Goal: Feedback & Contribution: Contribute content

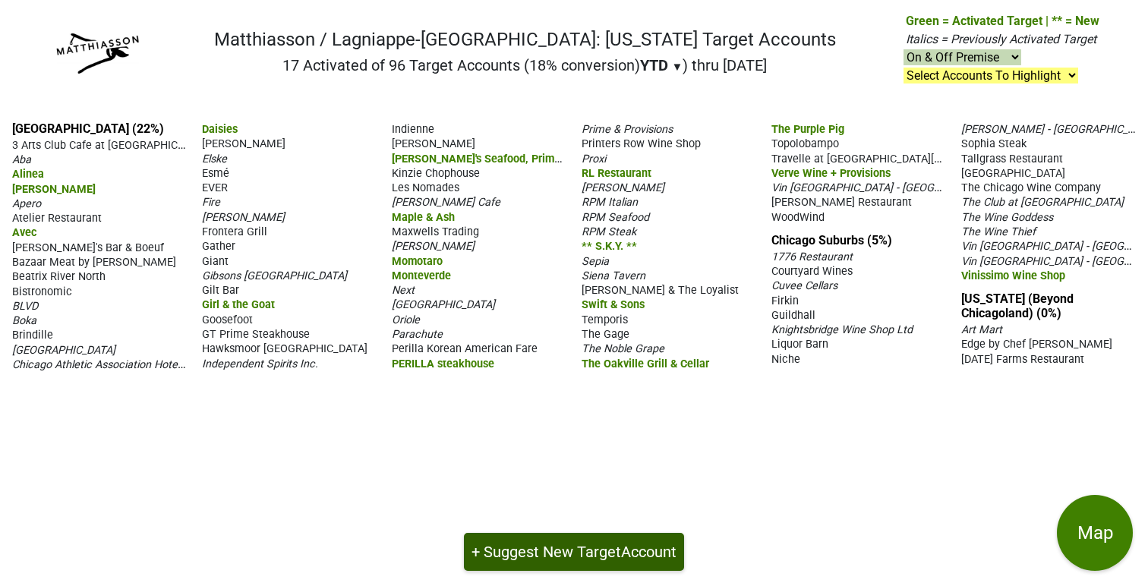
click at [544, 551] on button "+ Suggest New Target Account" at bounding box center [574, 552] width 220 height 38
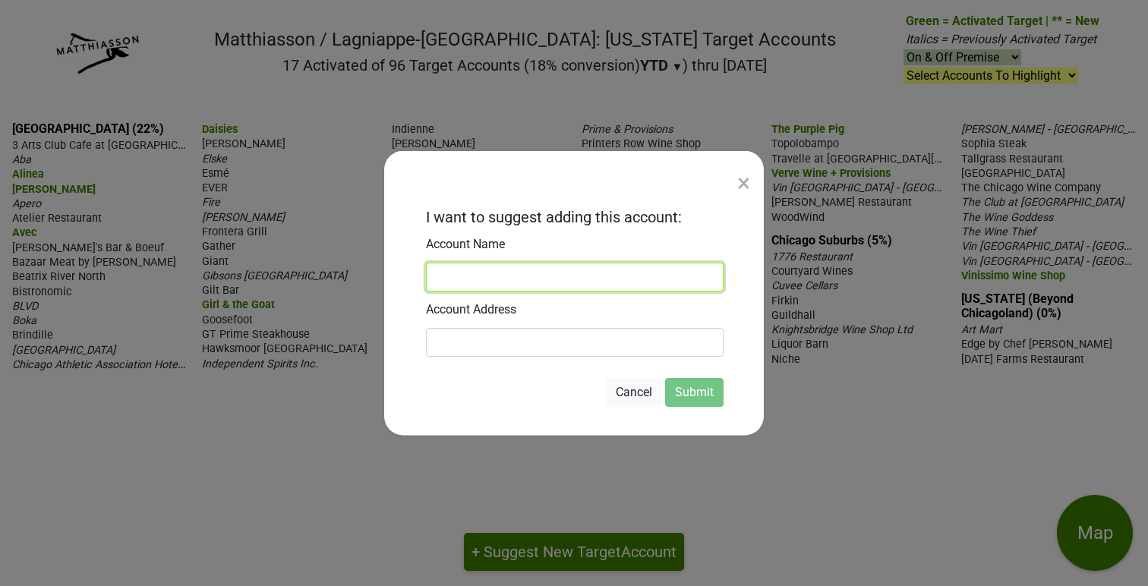
click at [452, 273] on input at bounding box center [575, 277] width 298 height 29
paste input "Bar Parisette"
type input "Bar Parisette"
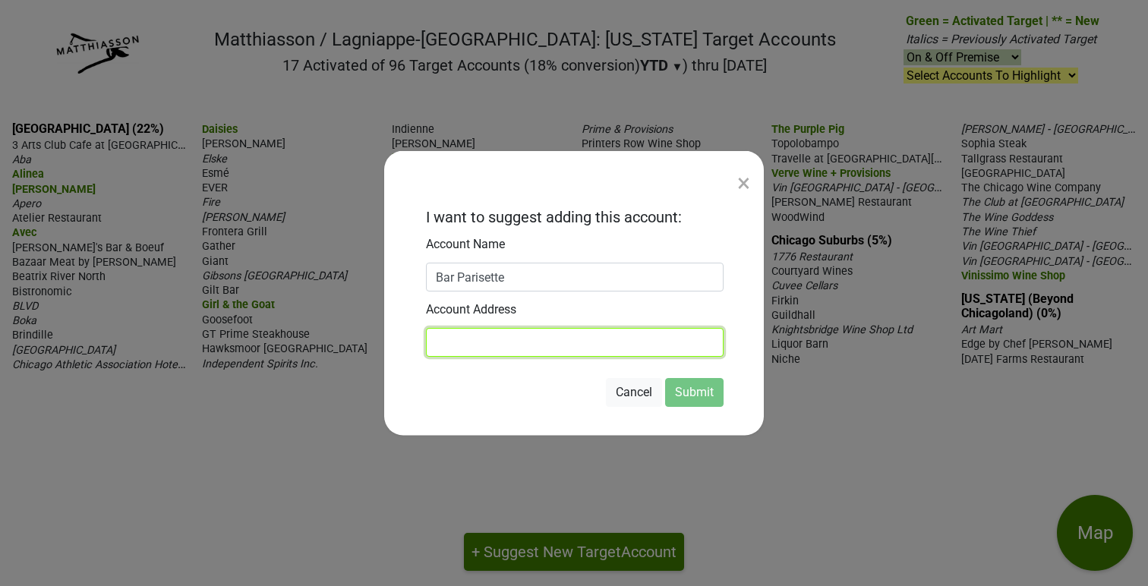
click at [463, 343] on input at bounding box center [575, 342] width 298 height 29
click at [466, 345] on input at bounding box center [575, 342] width 298 height 29
paste input "[STREET_ADDRESS]"
type input "[STREET_ADDRESS]"
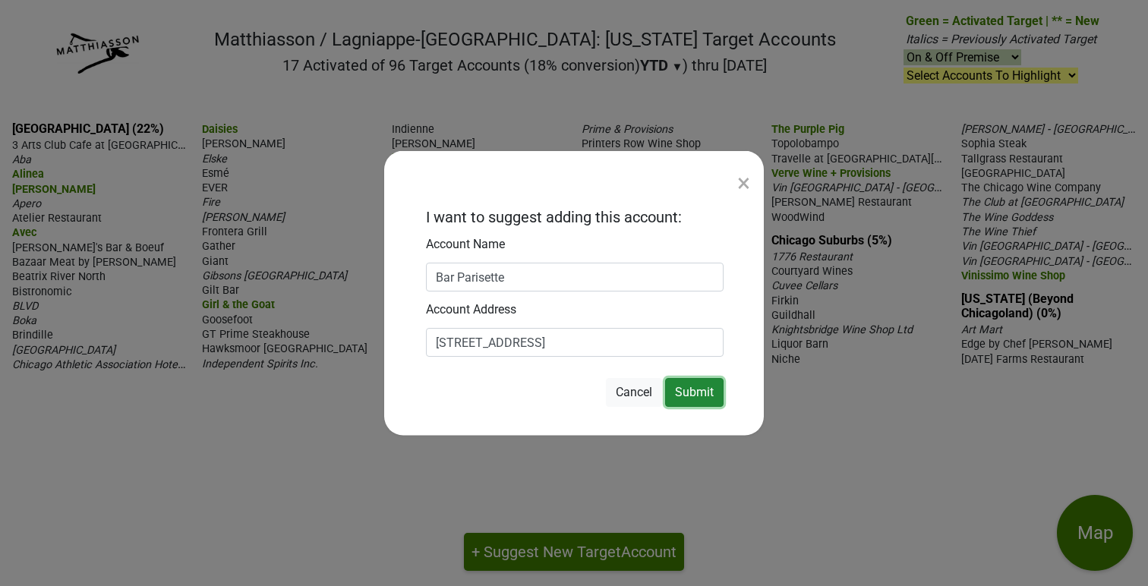
click at [699, 390] on button "Submit" at bounding box center [694, 392] width 58 height 29
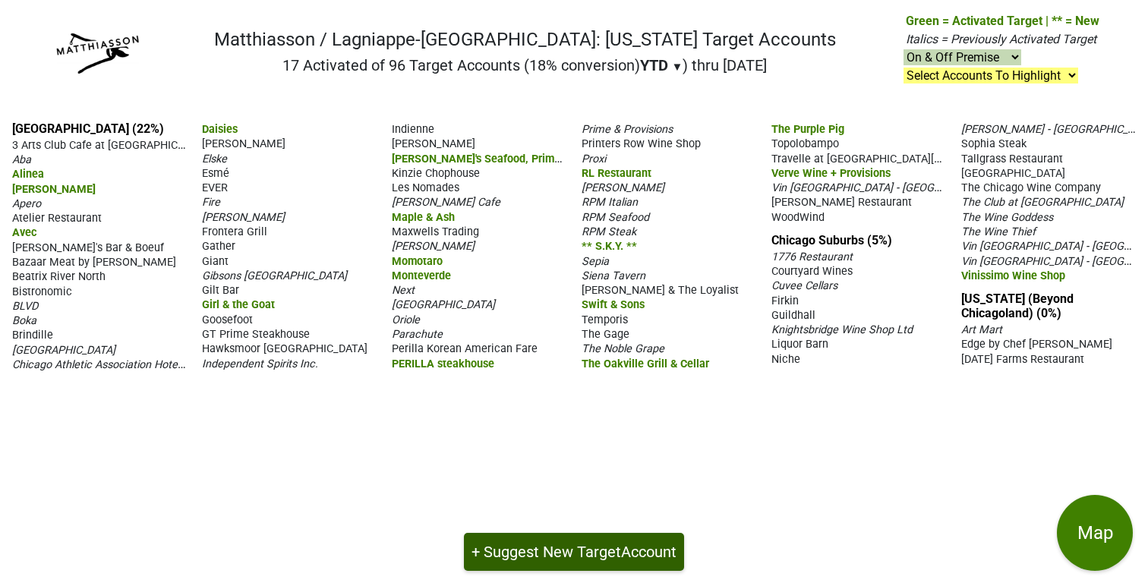
click at [554, 551] on button "+ Suggest New Target Account" at bounding box center [574, 552] width 220 height 38
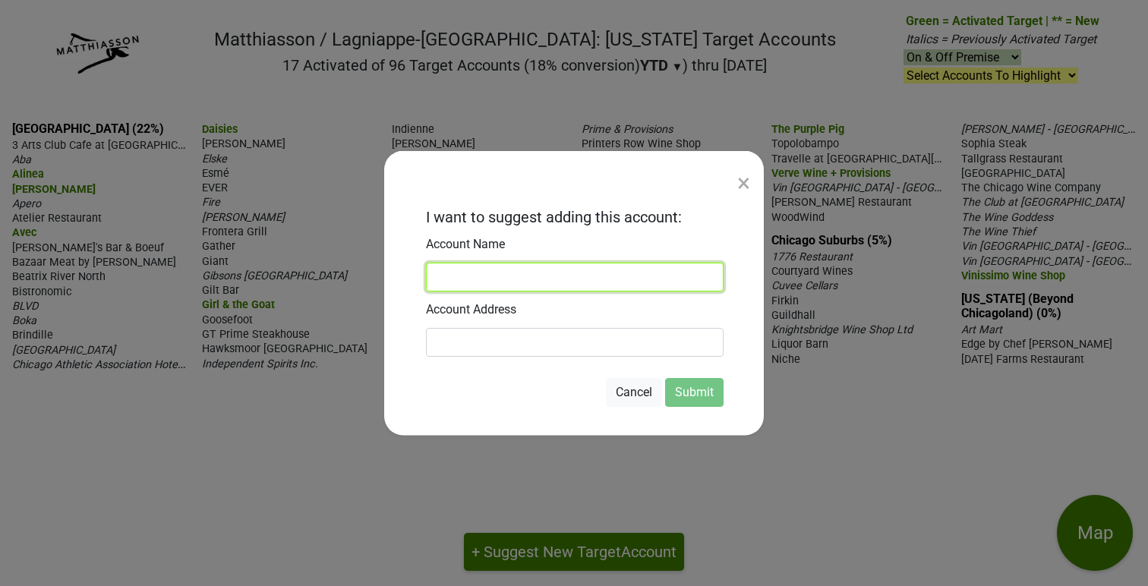
click at [462, 279] on input at bounding box center [575, 277] width 298 height 29
type input "Table Donkey Stick"
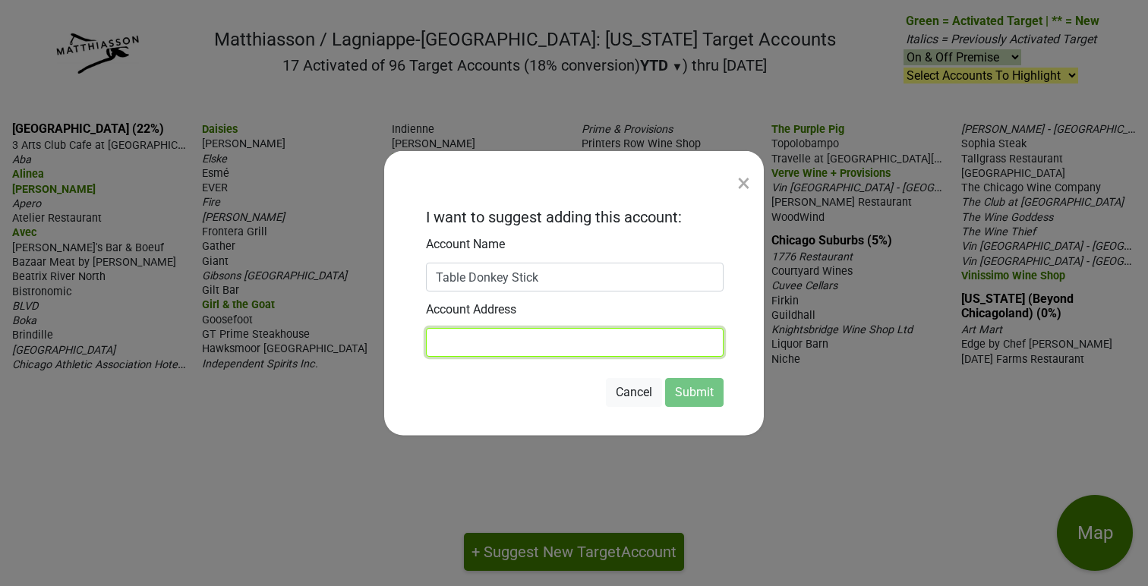
click at [471, 344] on input at bounding box center [575, 342] width 298 height 29
paste input "[STREET_ADDRESS]"
type input "[STREET_ADDRESS]"
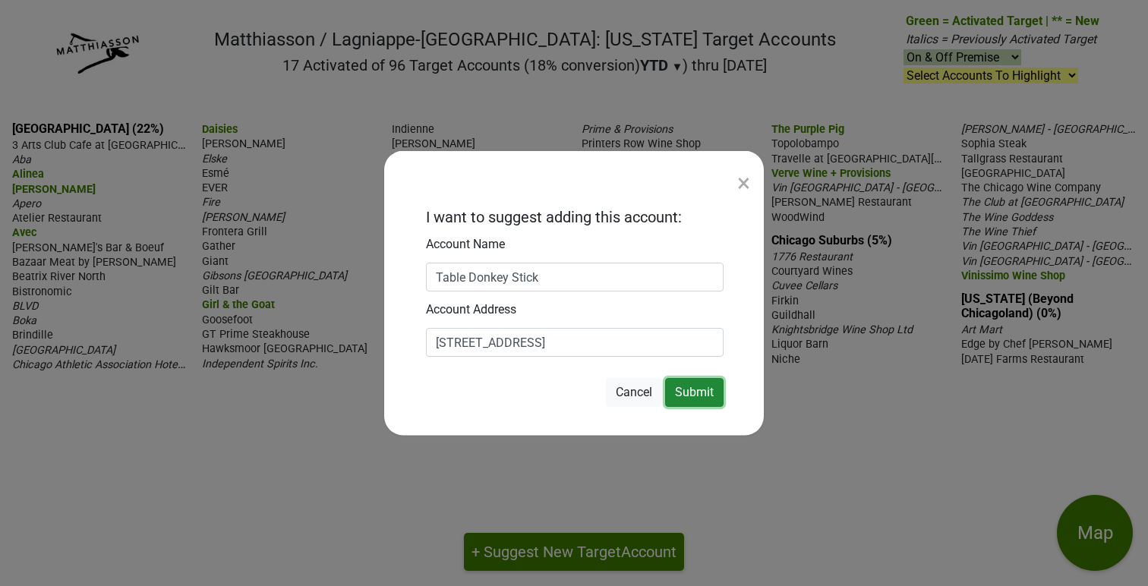
click at [701, 395] on button "Submit" at bounding box center [694, 392] width 58 height 29
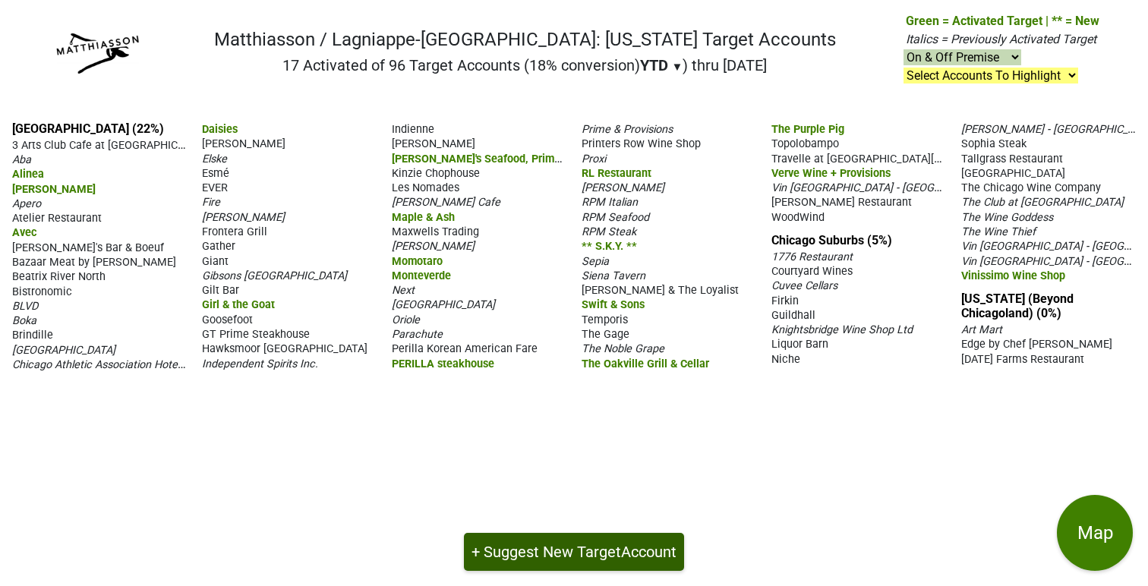
click at [561, 548] on button "+ Suggest New Target Account" at bounding box center [574, 552] width 220 height 38
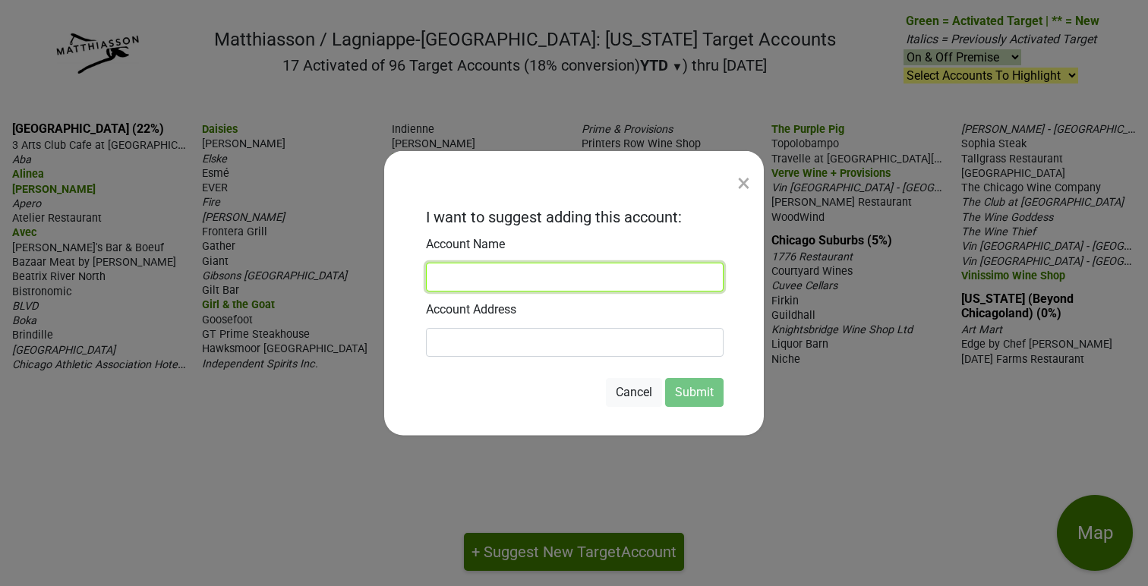
click at [472, 275] on input at bounding box center [575, 277] width 298 height 29
paste input "[PERSON_NAME] Wine Bar"
type input "[PERSON_NAME] Wine Bar"
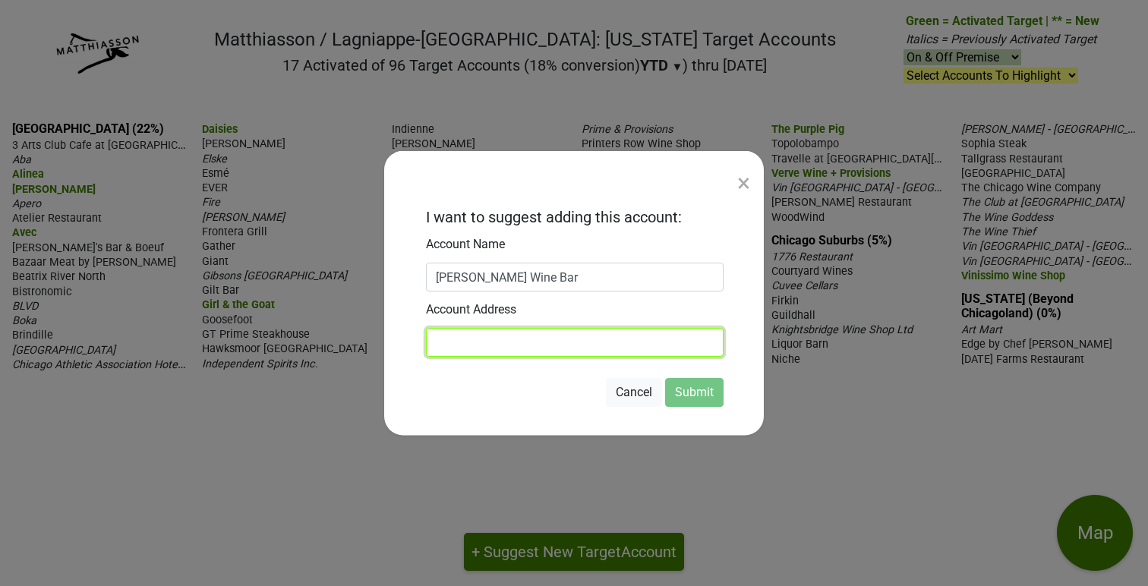
click at [450, 346] on input at bounding box center [575, 342] width 298 height 29
paste input "[STREET_ADDRESS]"
type input "[STREET_ADDRESS]"
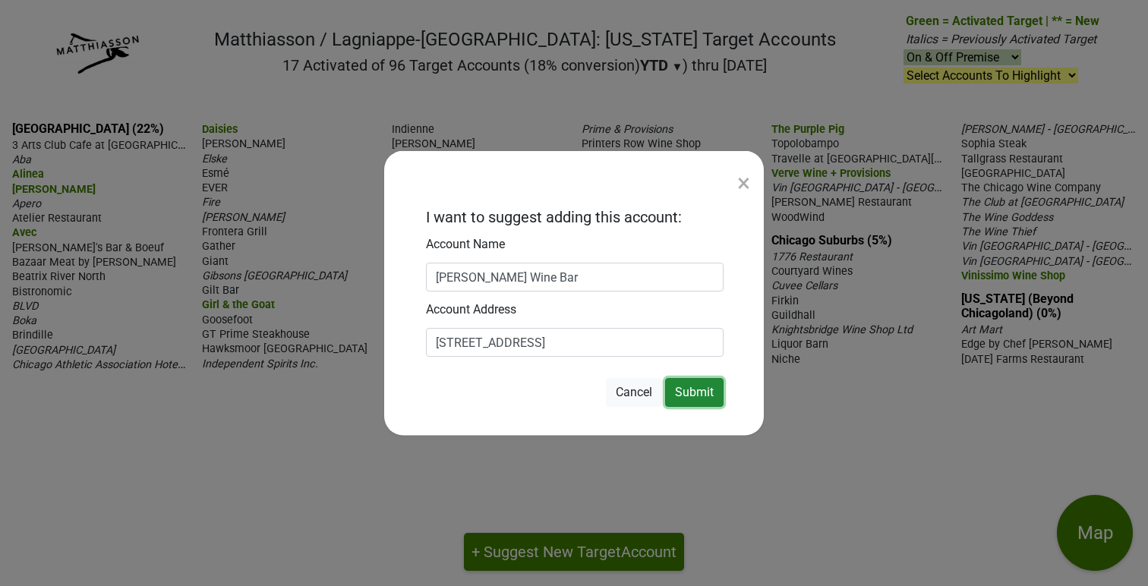
click at [696, 391] on button "Submit" at bounding box center [694, 392] width 58 height 29
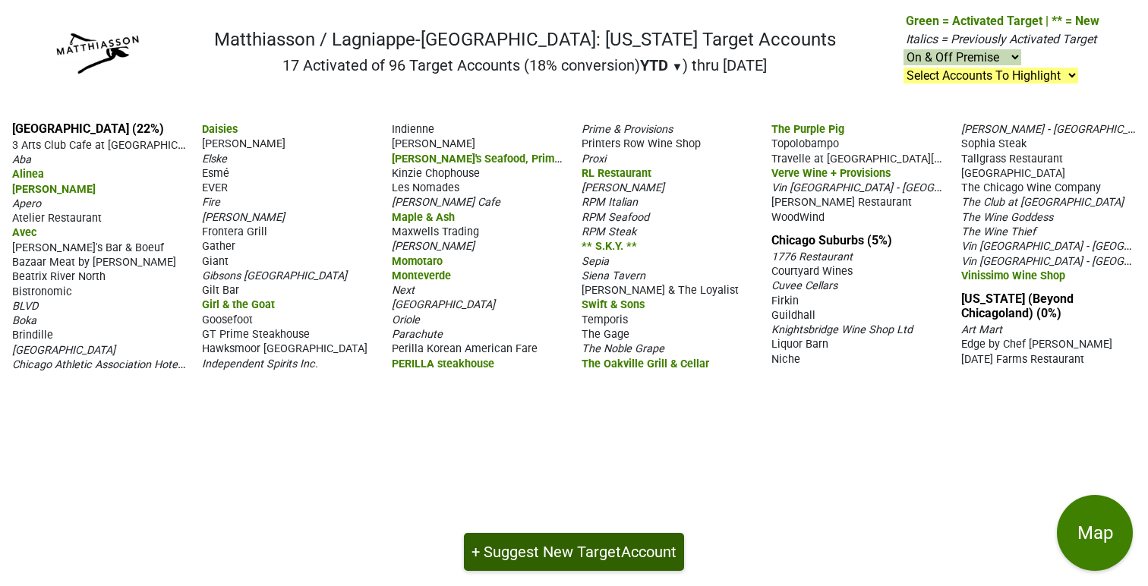
click at [537, 544] on button "+ Suggest New Target Account" at bounding box center [574, 552] width 220 height 38
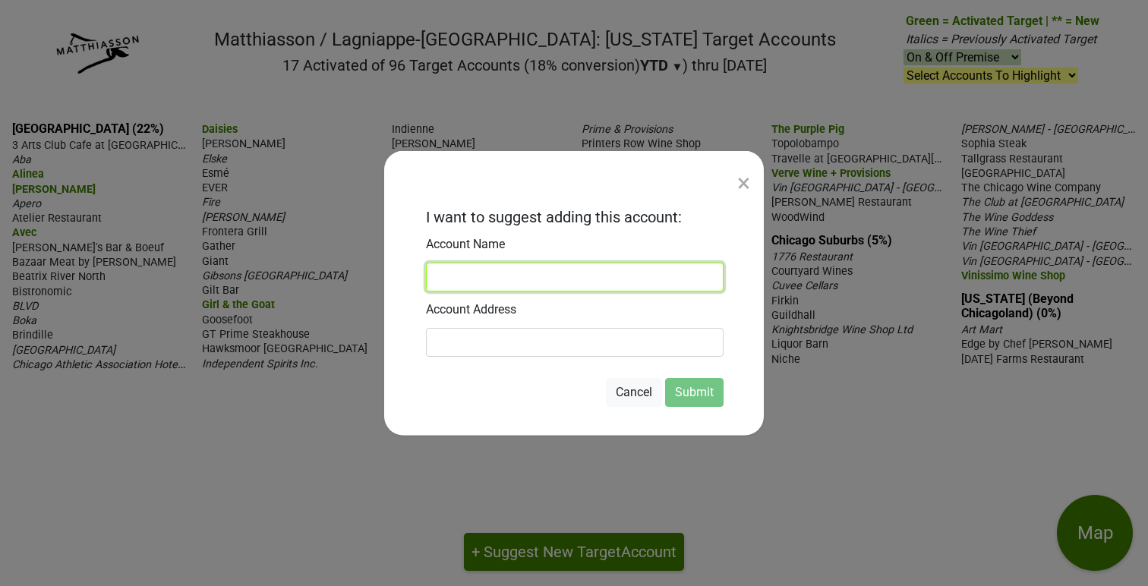
click at [455, 279] on input at bounding box center [575, 277] width 298 height 29
paste input "The [PERSON_NAME]"
type input "The [PERSON_NAME]"
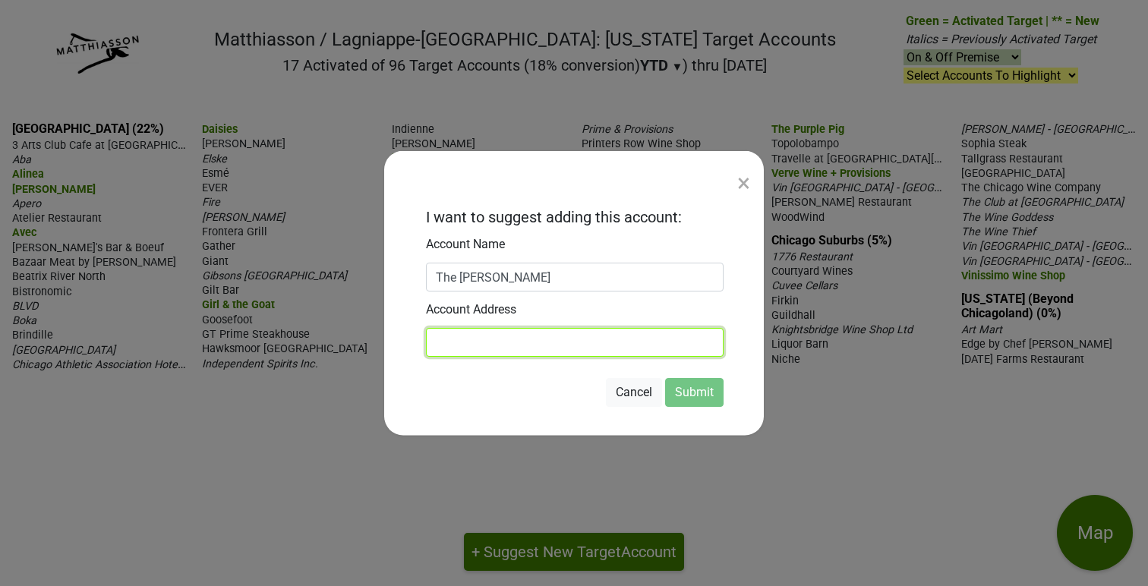
click at [456, 343] on input at bounding box center [575, 342] width 298 height 29
paste input "[STREET_ADDRESS]"
type input "[STREET_ADDRESS]"
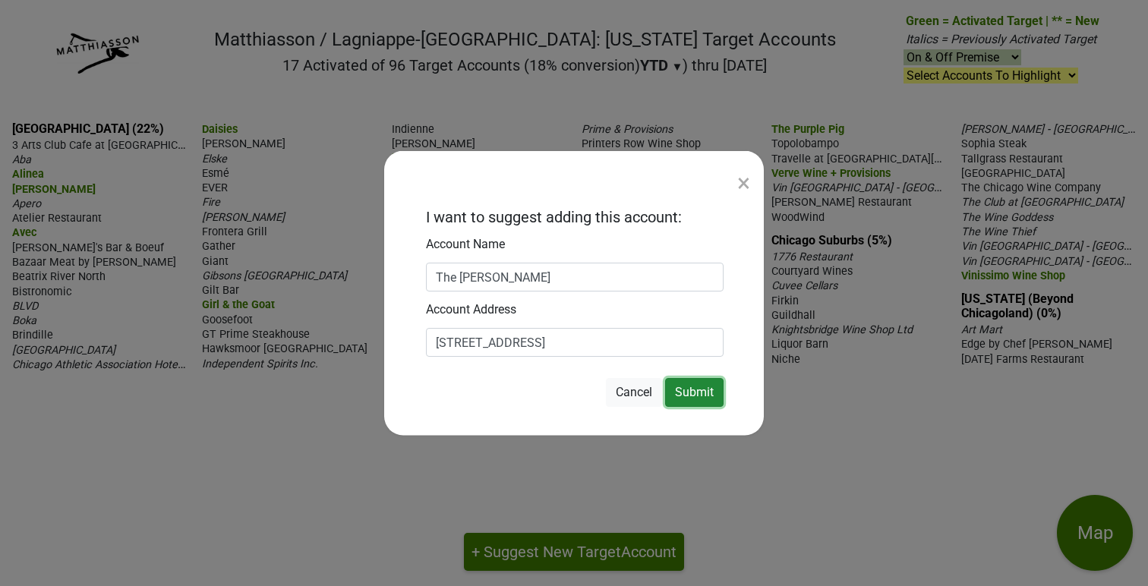
click at [698, 392] on button "Submit" at bounding box center [694, 392] width 58 height 29
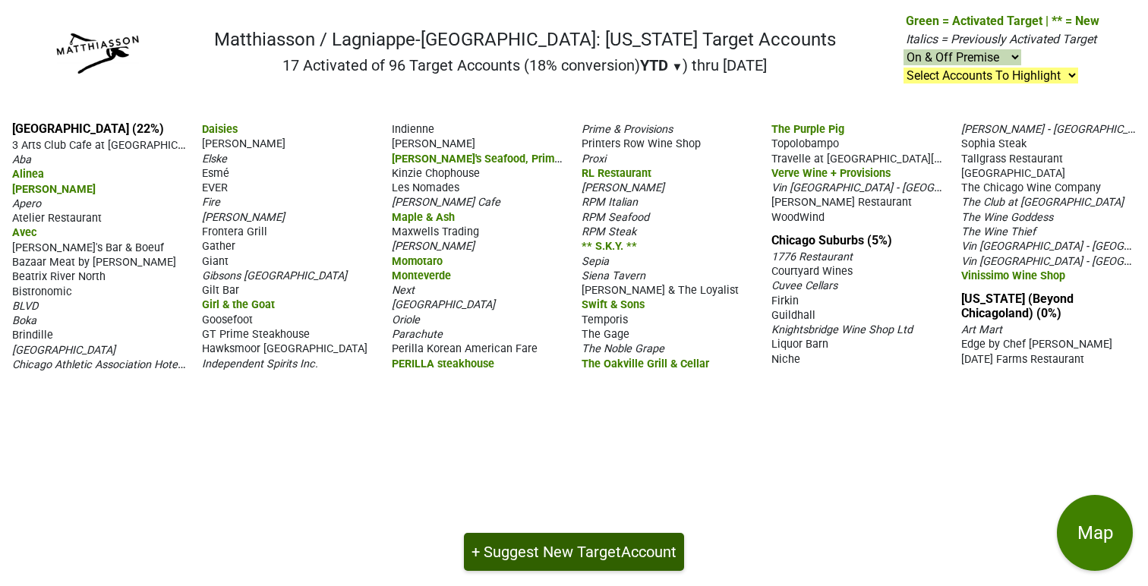
click at [538, 553] on button "+ Suggest New Target Account" at bounding box center [574, 552] width 220 height 38
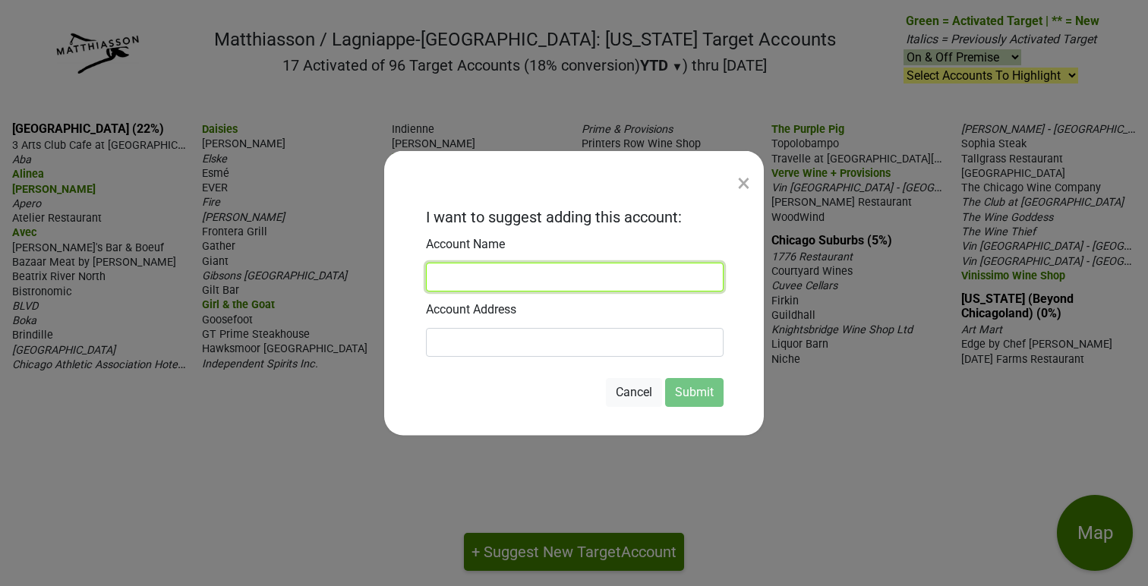
click at [464, 279] on input at bounding box center [575, 277] width 298 height 29
paste input "Bottles Up"
type input "Bottles Up"
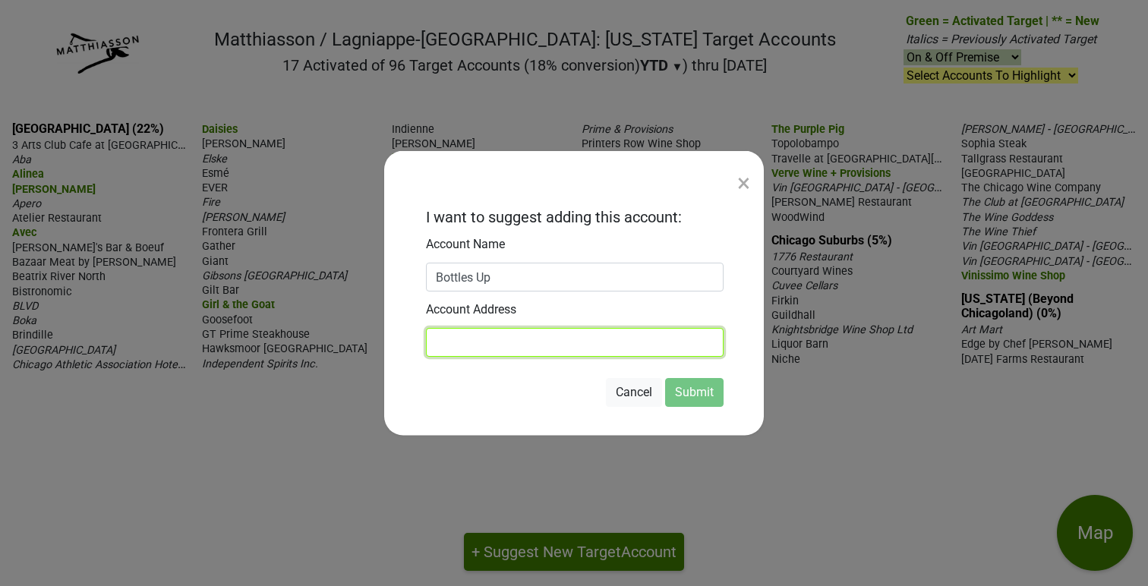
click at [456, 349] on input at bounding box center [575, 342] width 298 height 29
paste input "[STREET_ADDRESS],"
type input "[STREET_ADDRESS]"
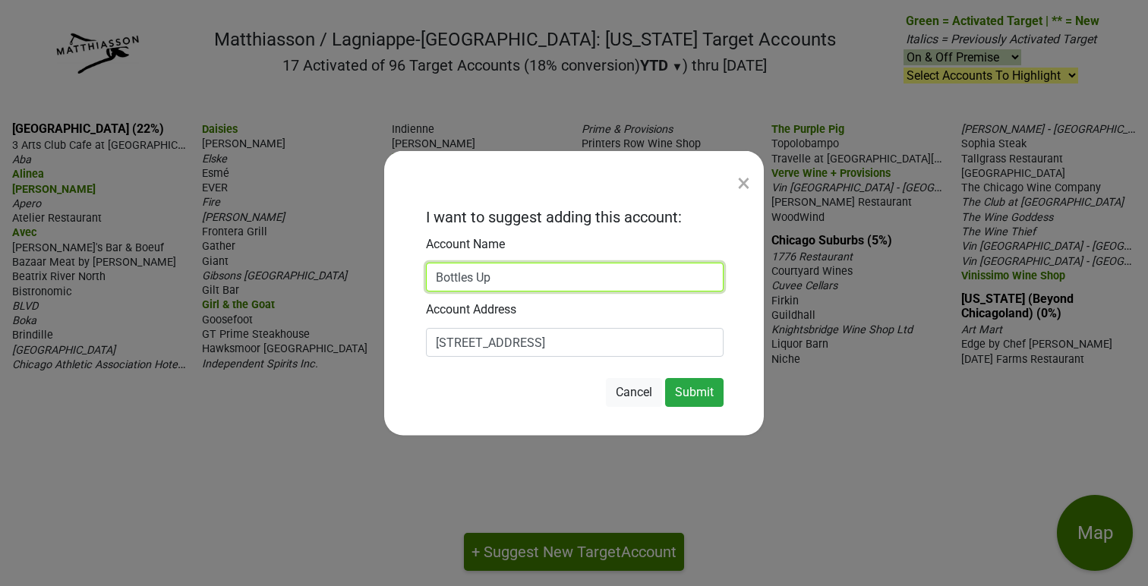
click at [479, 276] on input "Bottles Up" at bounding box center [575, 277] width 298 height 29
type input "BottlesUp!"
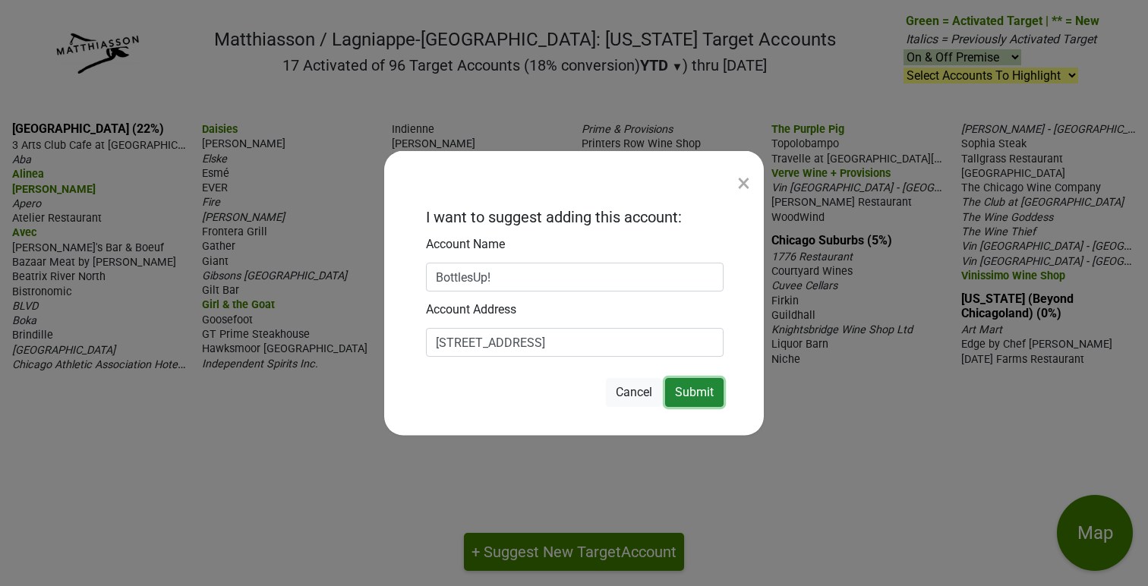
click at [693, 394] on button "Submit" at bounding box center [694, 392] width 58 height 29
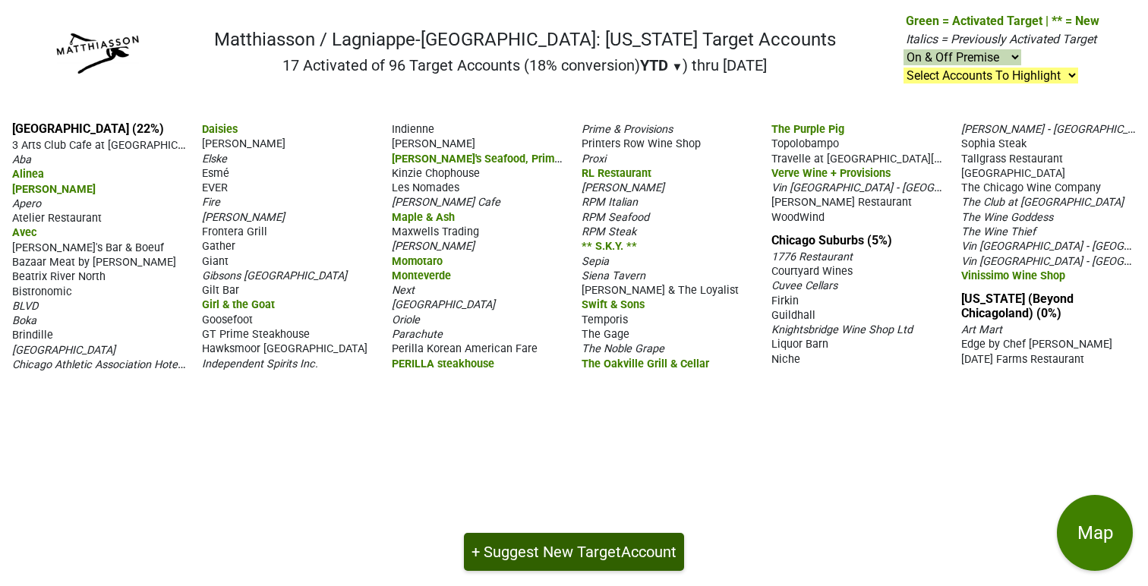
click at [557, 545] on button "+ Suggest New Target Account" at bounding box center [574, 552] width 220 height 38
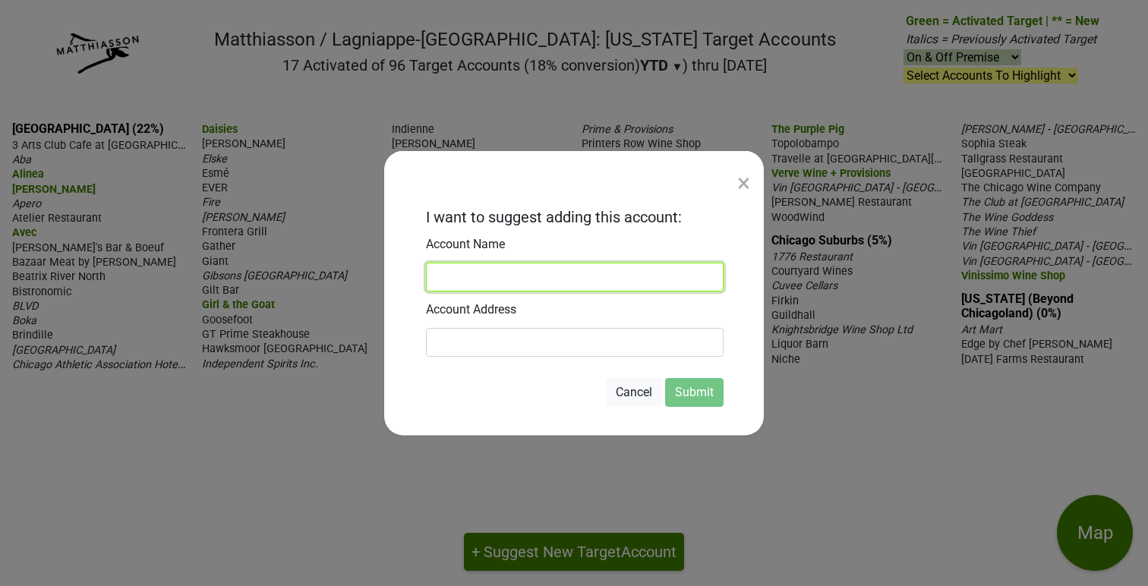
click at [453, 273] on input at bounding box center [575, 277] width 298 height 29
paste input "Graceful Ordinary"
type input "Graceful Ordinary"
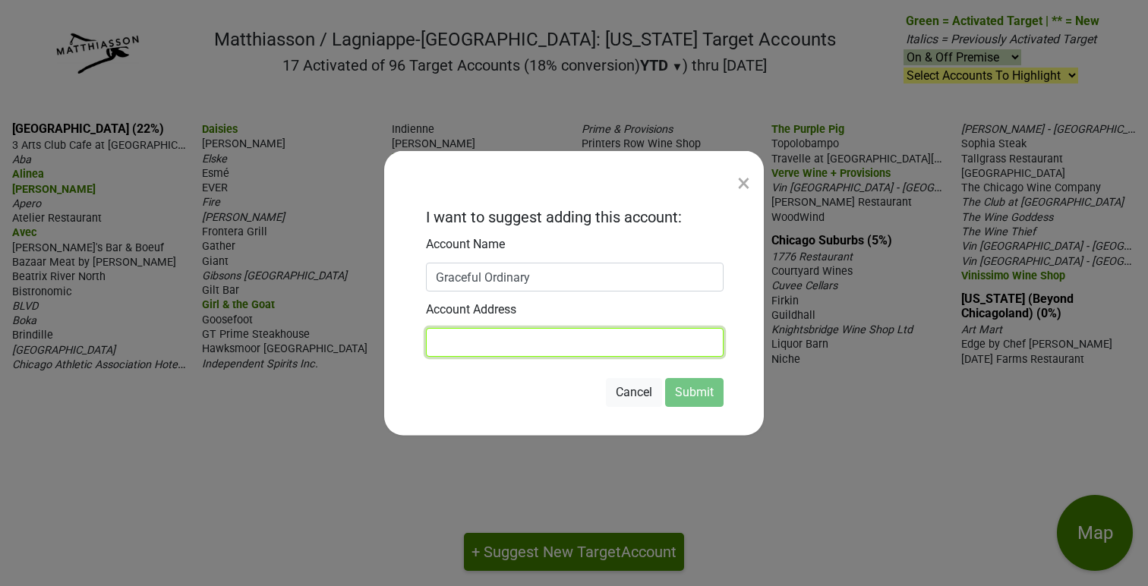
click at [478, 345] on input at bounding box center [575, 342] width 298 height 29
paste input "[STREET_ADDRESS][PERSON_NAME]"
type input "[STREET_ADDRESS][PERSON_NAME]"
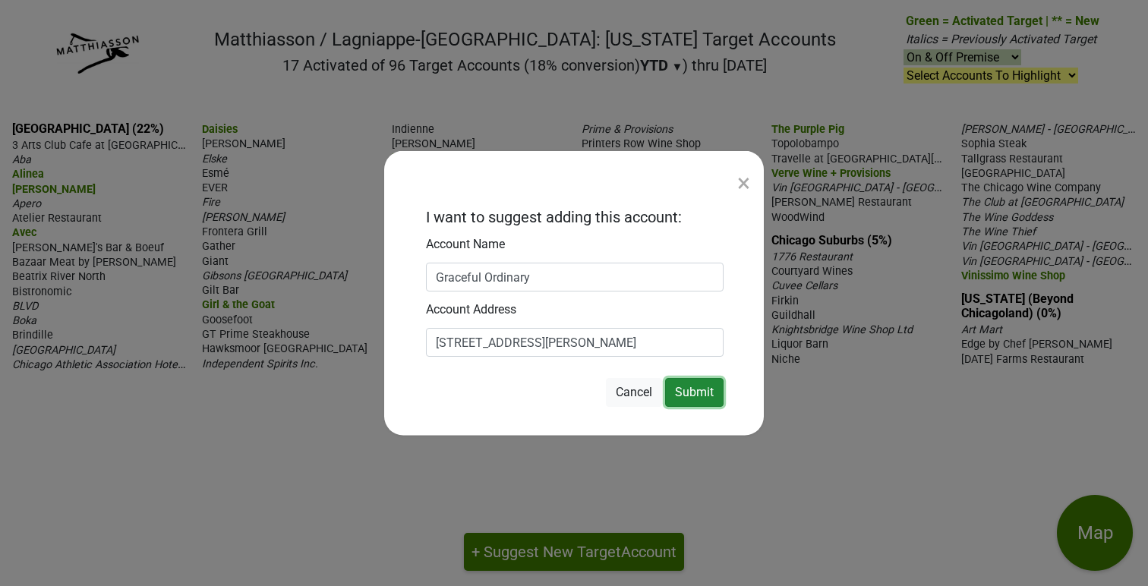
click at [687, 399] on button "Submit" at bounding box center [694, 392] width 58 height 29
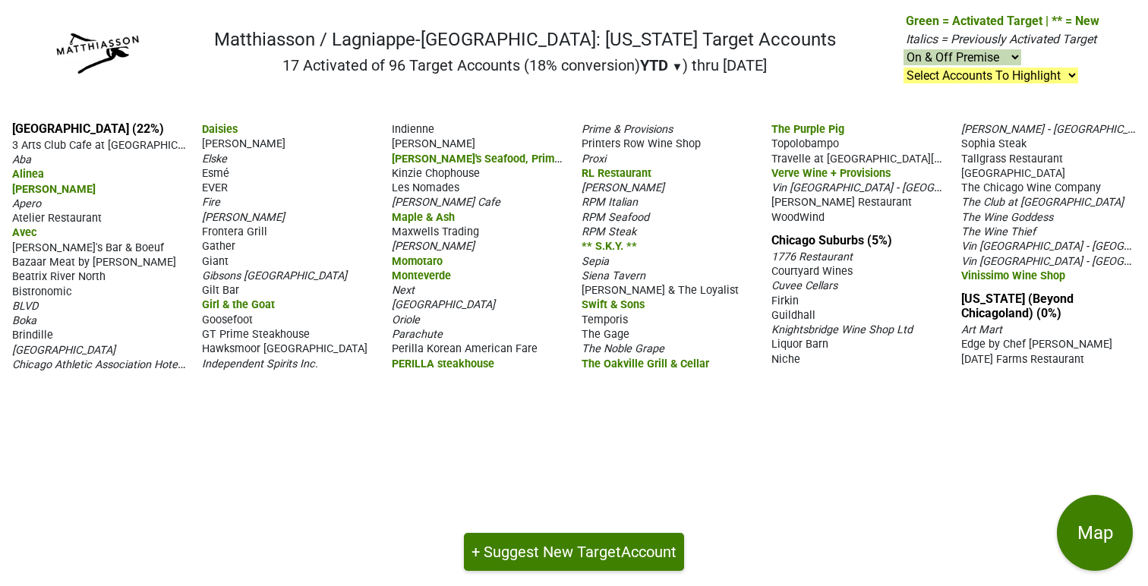
click at [604, 316] on span "Temporis" at bounding box center [605, 320] width 46 height 13
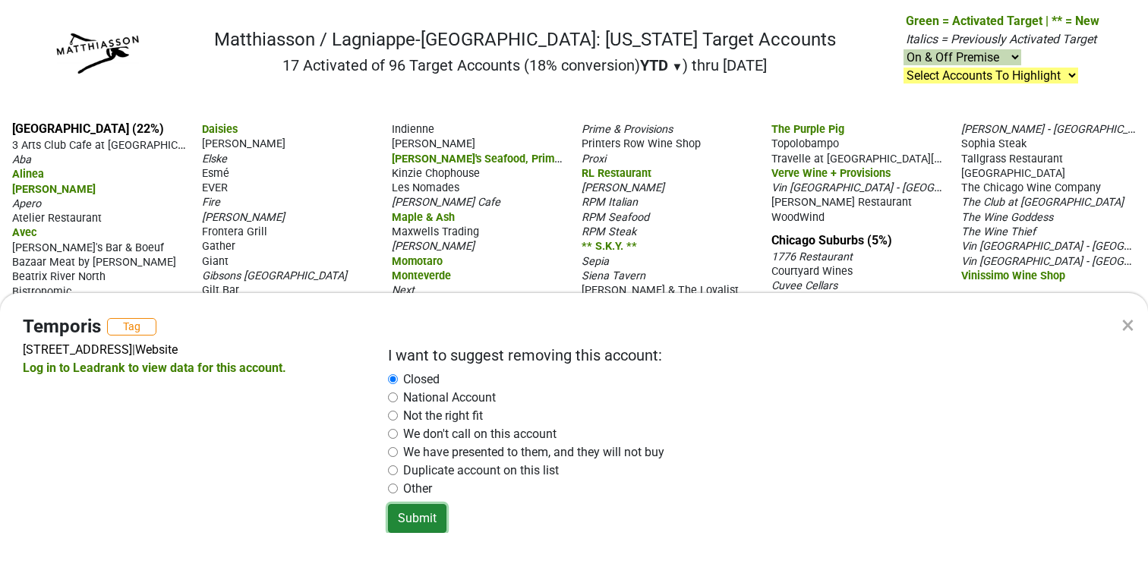
click at [421, 520] on button "Submit" at bounding box center [417, 518] width 58 height 29
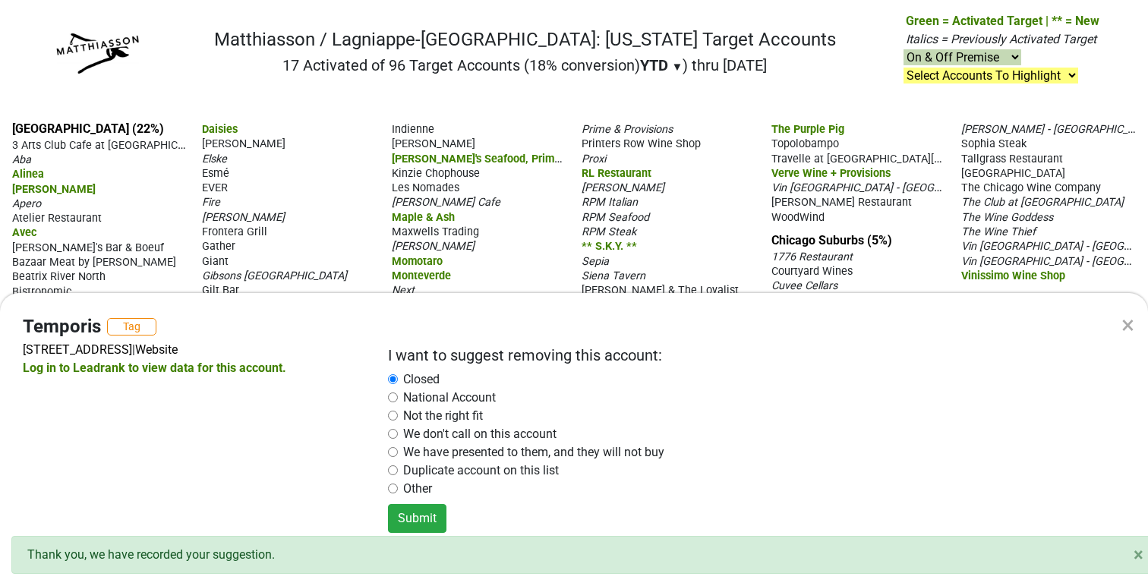
radio input "false"
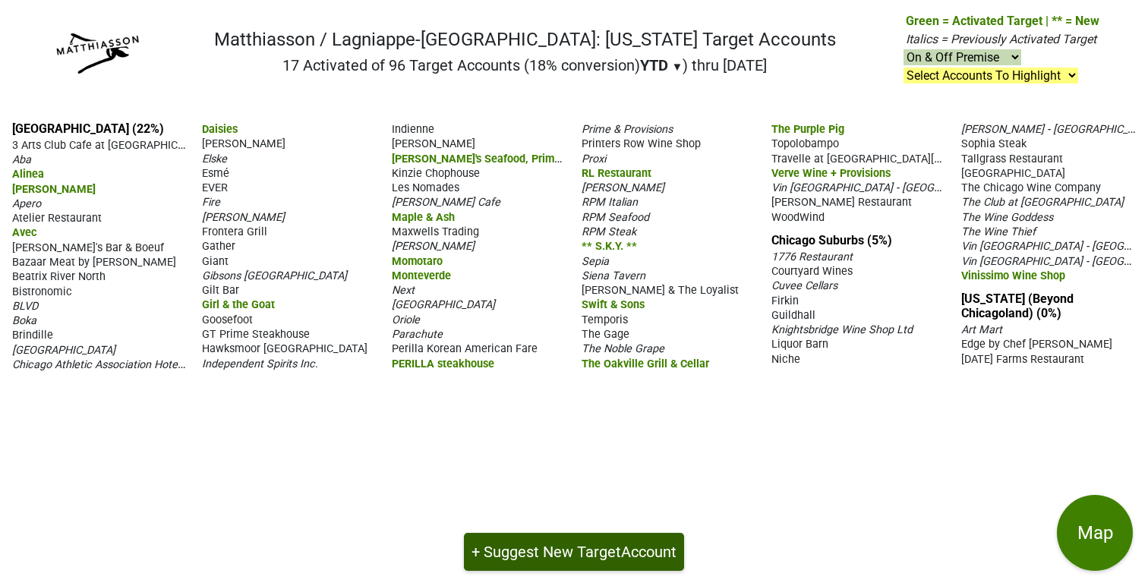
click at [570, 554] on button "+ Suggest New Target Account" at bounding box center [574, 552] width 220 height 38
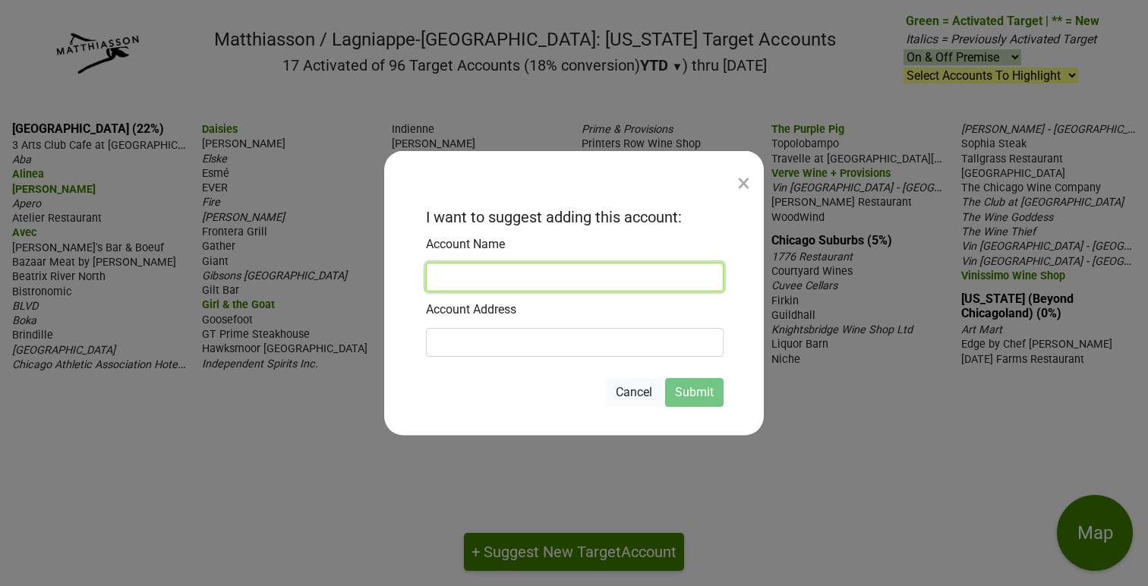
click at [473, 279] on input at bounding box center [575, 277] width 298 height 29
paste input "[PERSON_NAME]'s Food and Wine"
type input "[PERSON_NAME]'s Food and Wine"
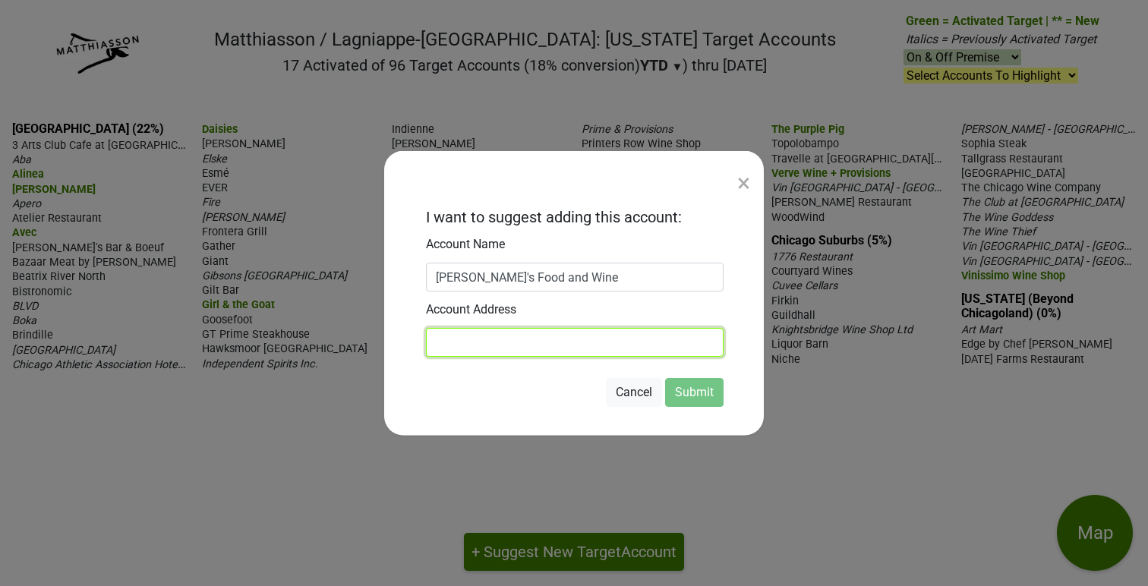
click at [482, 342] on input at bounding box center [575, 342] width 298 height 29
paste input "[STREET_ADDRESS]"
type input "[STREET_ADDRESS]"
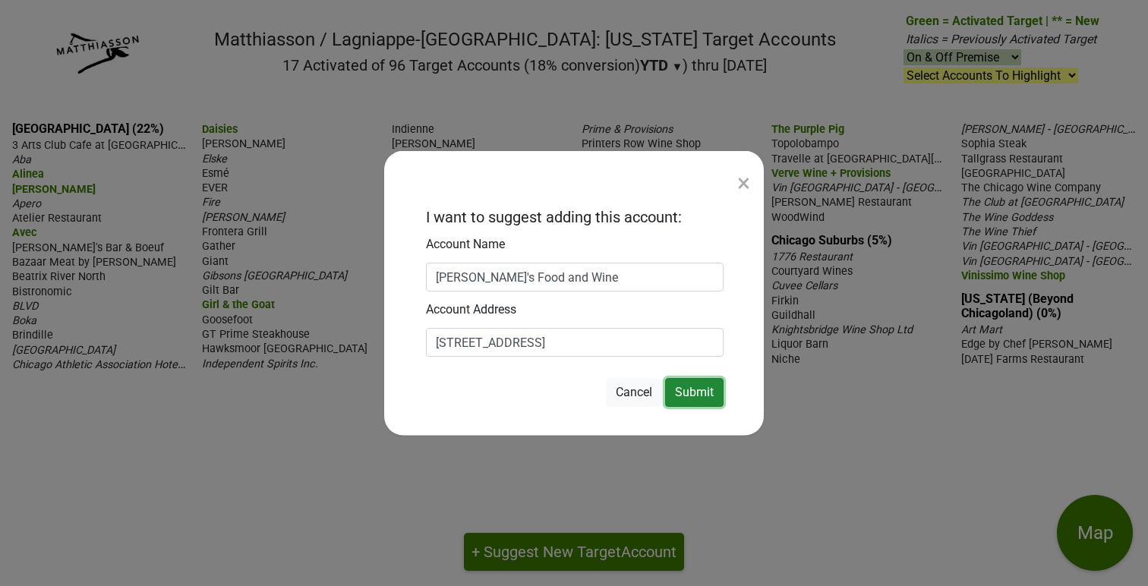
click at [698, 391] on button "Submit" at bounding box center [694, 392] width 58 height 29
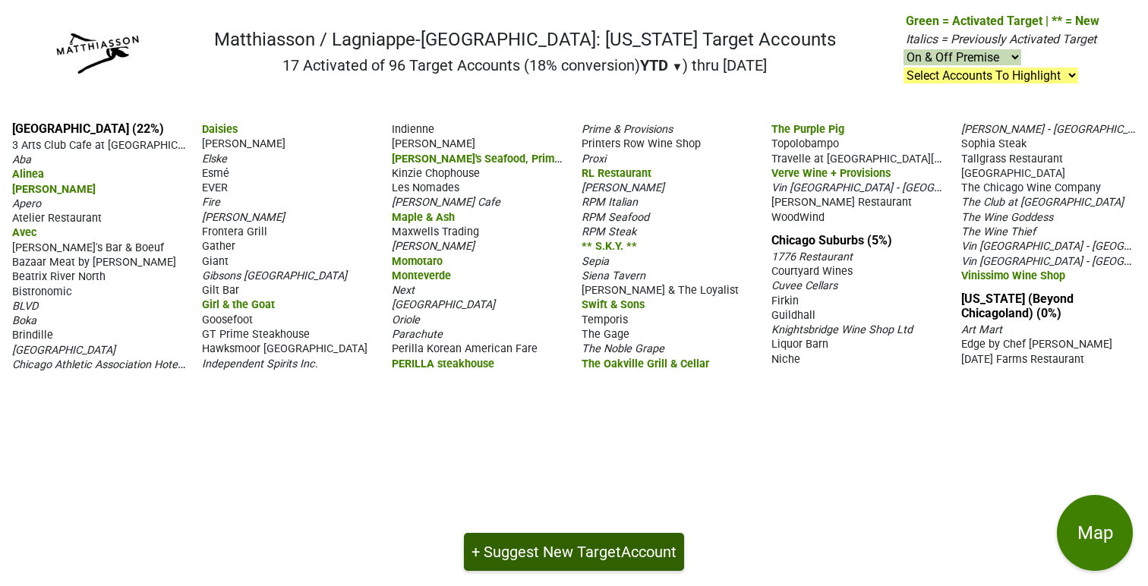
click at [541, 549] on button "+ Suggest New Target Account" at bounding box center [574, 552] width 220 height 38
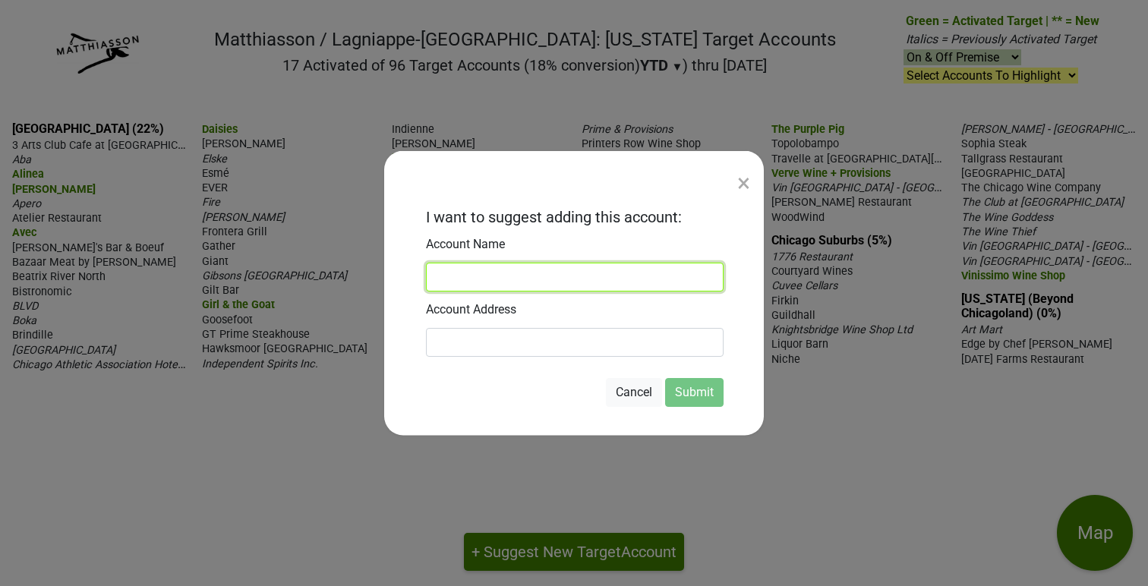
click at [465, 274] on input at bounding box center [575, 277] width 298 height 29
paste input "The Duck Inn"
type input "The Duck Inn"
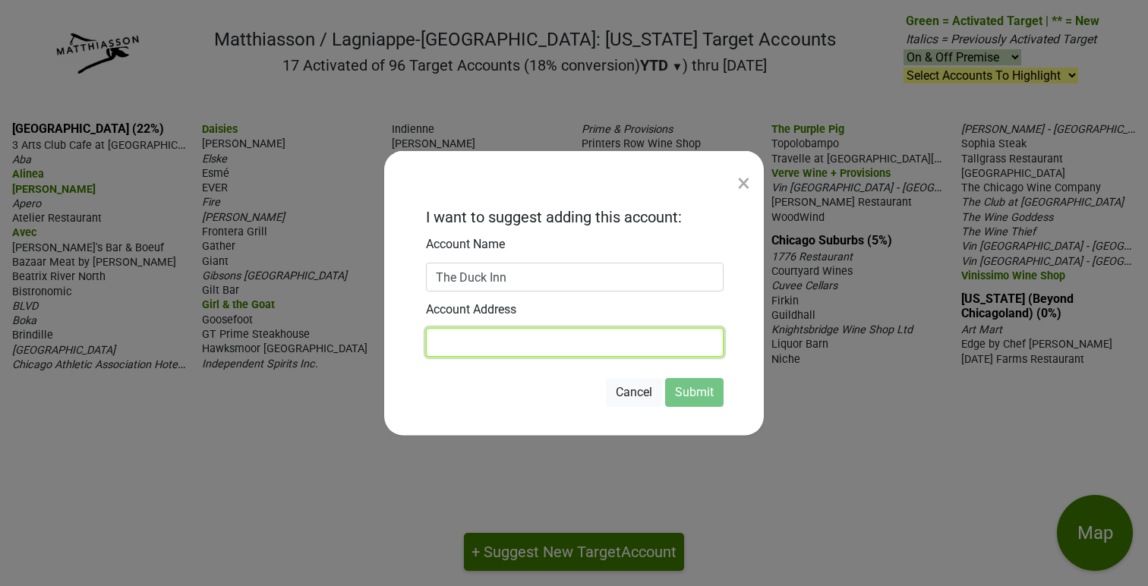
click at [454, 350] on input at bounding box center [575, 342] width 298 height 29
paste input "[STREET_ADDRESS][PERSON_NAME]"
type input "[STREET_ADDRESS][PERSON_NAME]"
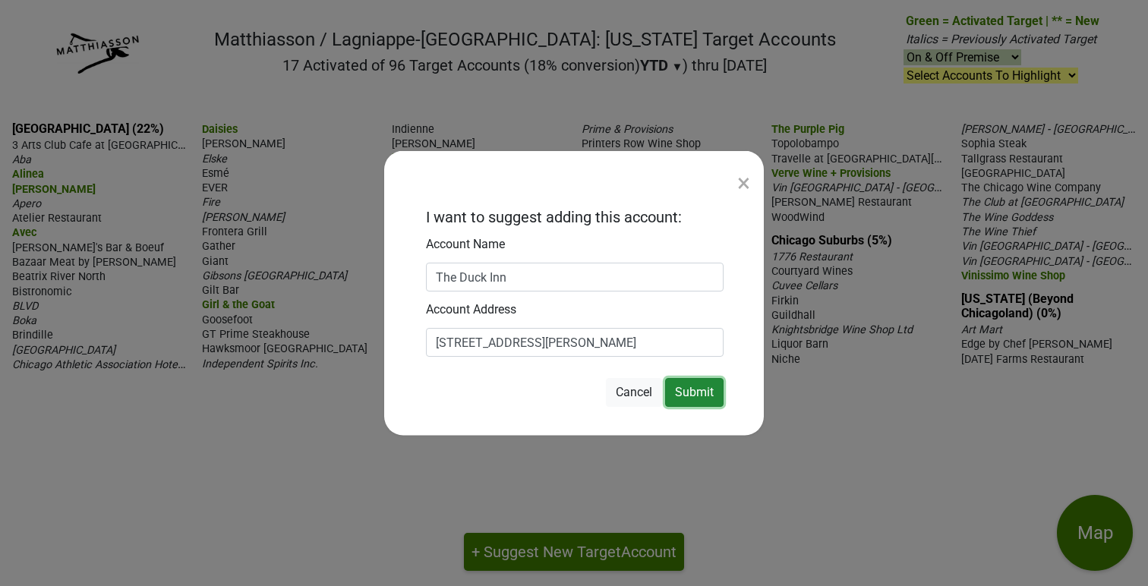
click at [693, 395] on button "Submit" at bounding box center [694, 392] width 58 height 29
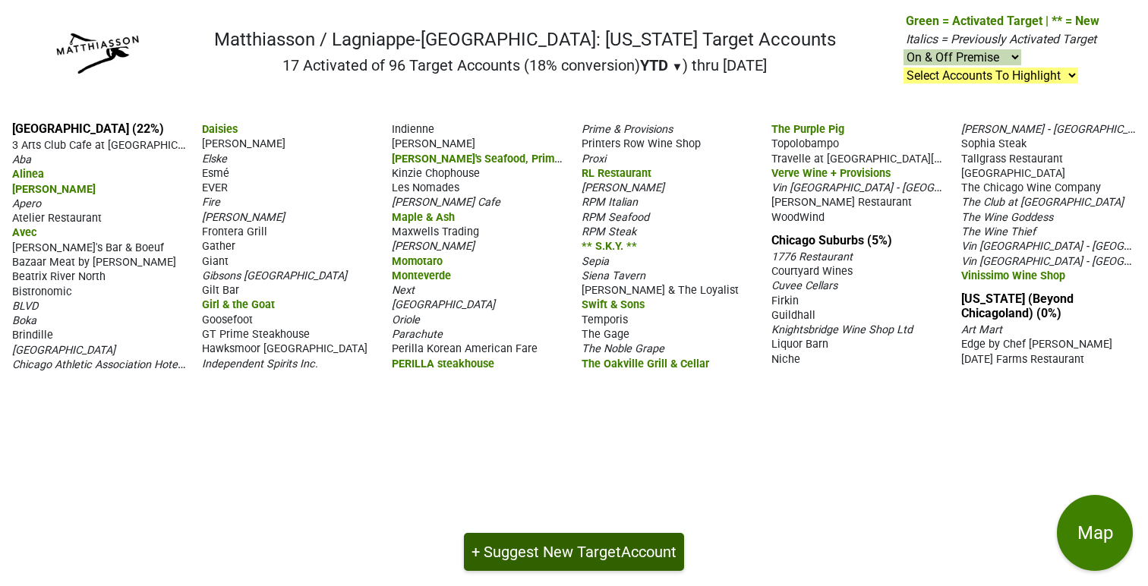
click at [557, 556] on button "+ Suggest New Target Account" at bounding box center [574, 552] width 220 height 38
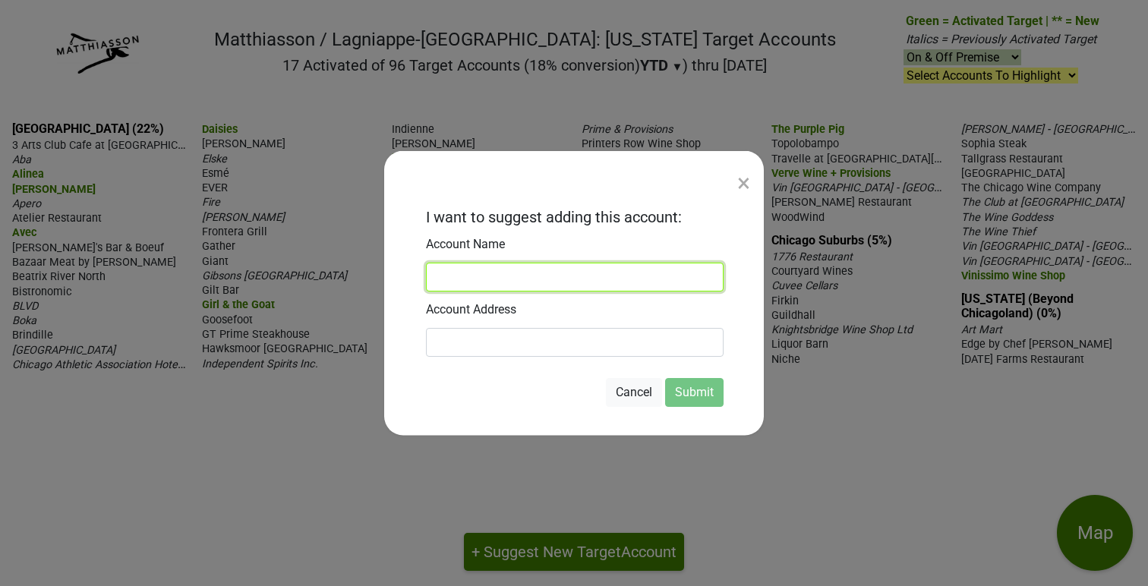
click at [454, 276] on input at bounding box center [575, 277] width 298 height 29
paste input "Range"
type input "Range"
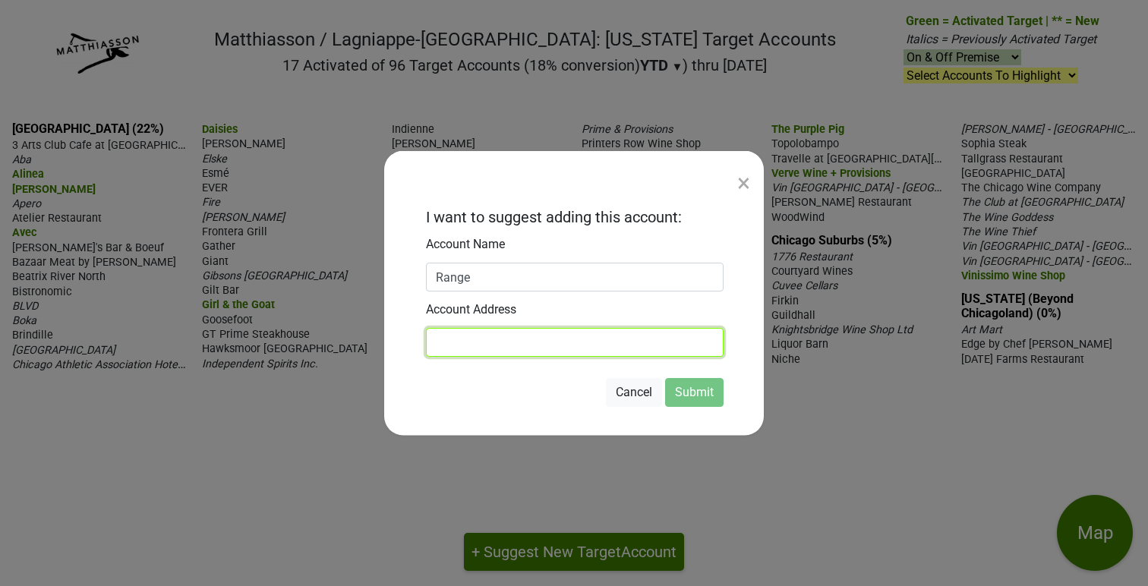
click at [450, 344] on input at bounding box center [575, 342] width 298 height 29
paste input "[STREET_ADDRESS][PERSON_NAME]"
type input "[STREET_ADDRESS][PERSON_NAME]"
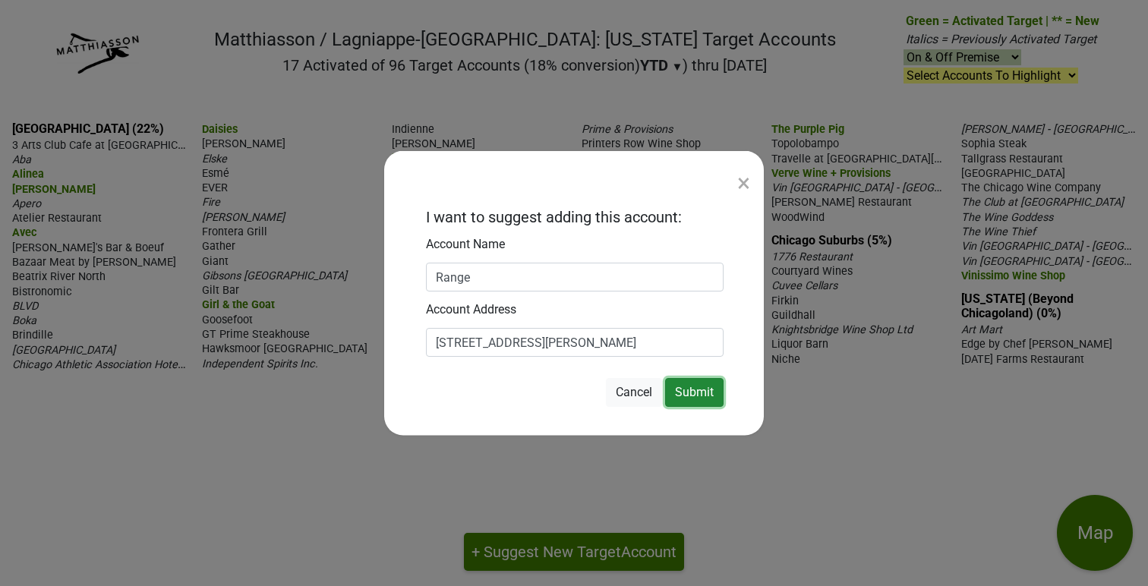
click at [705, 396] on button "Submit" at bounding box center [694, 392] width 58 height 29
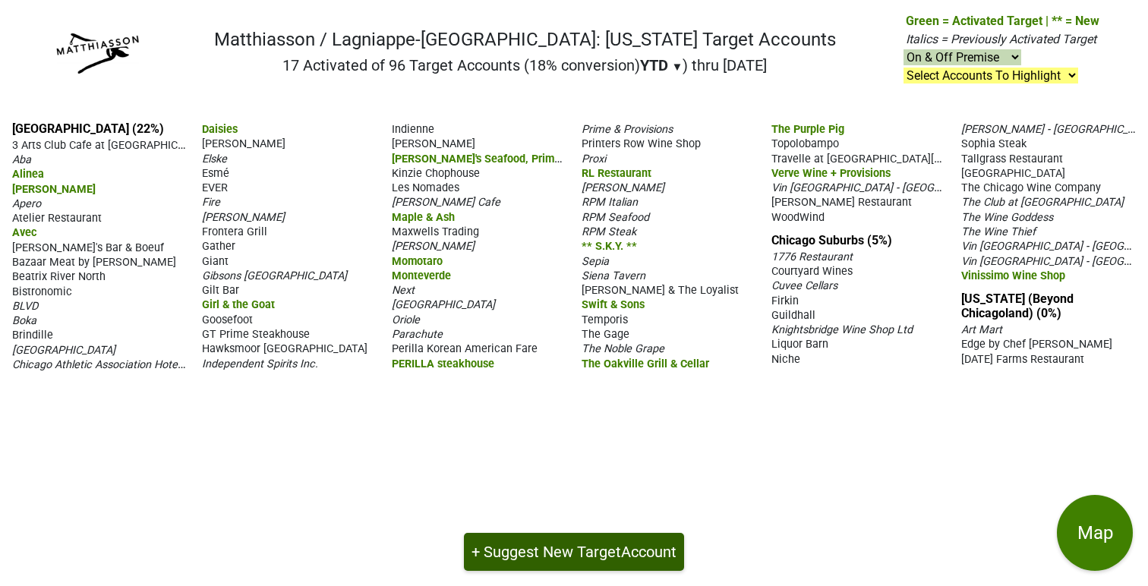
click at [560, 548] on button "+ Suggest New Target Account" at bounding box center [574, 552] width 220 height 38
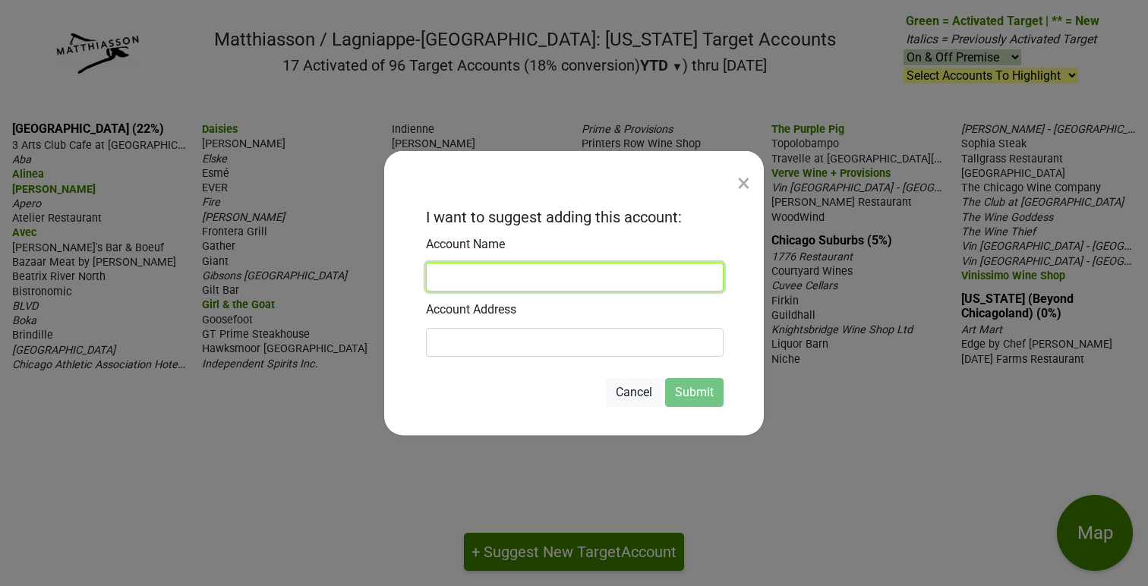
click at [473, 273] on input at bounding box center [575, 277] width 298 height 29
paste input "Boeufhaus"
type input "Boeufhaus"
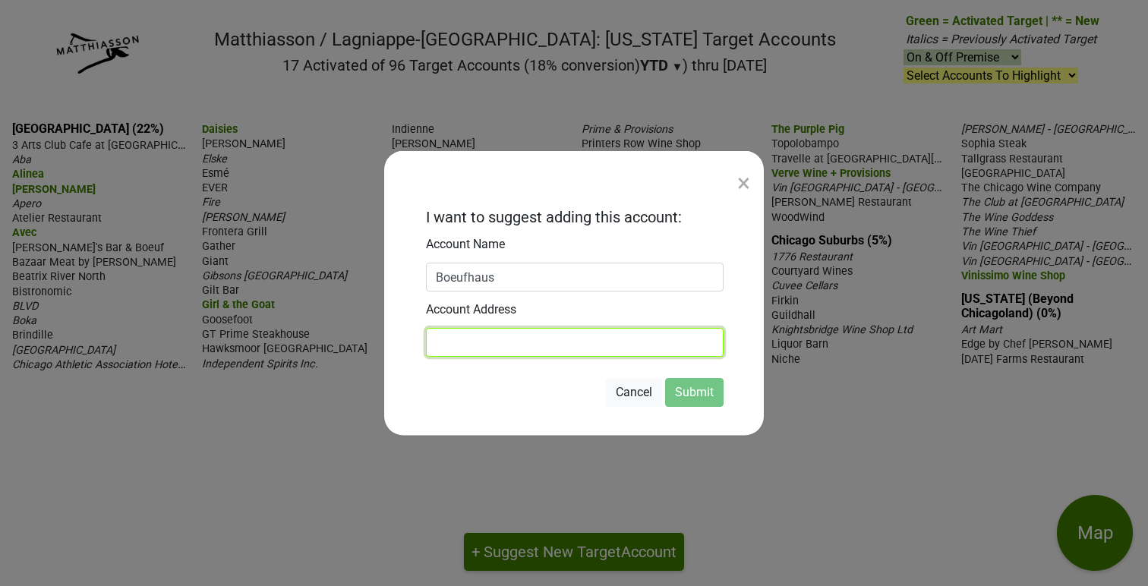
click at [454, 345] on input at bounding box center [575, 342] width 298 height 29
paste input "[STREET_ADDRESS]"
type input "[STREET_ADDRESS]"
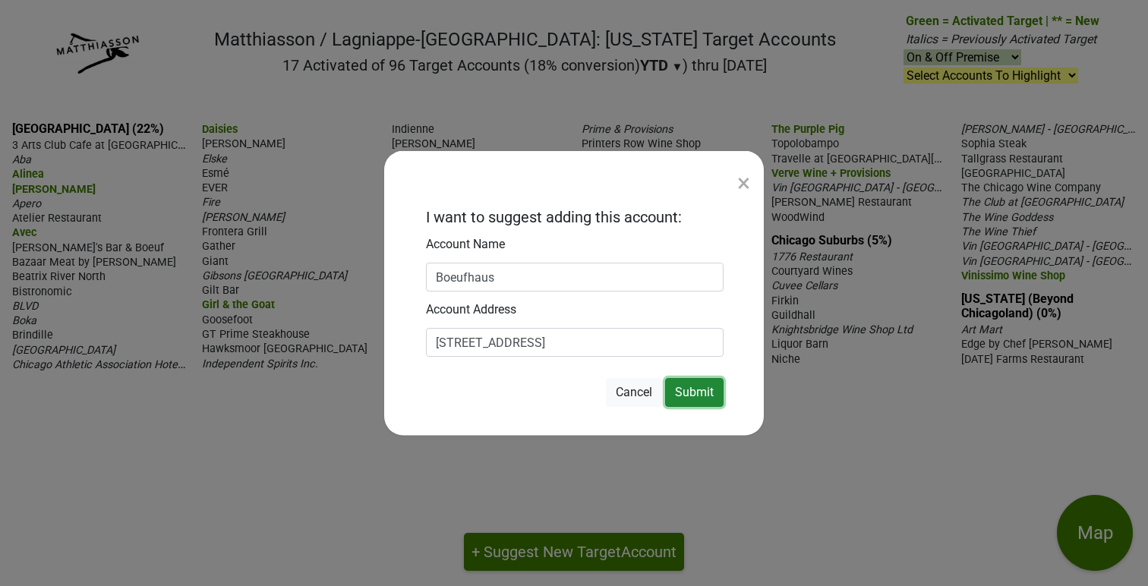
click at [696, 395] on button "Submit" at bounding box center [694, 392] width 58 height 29
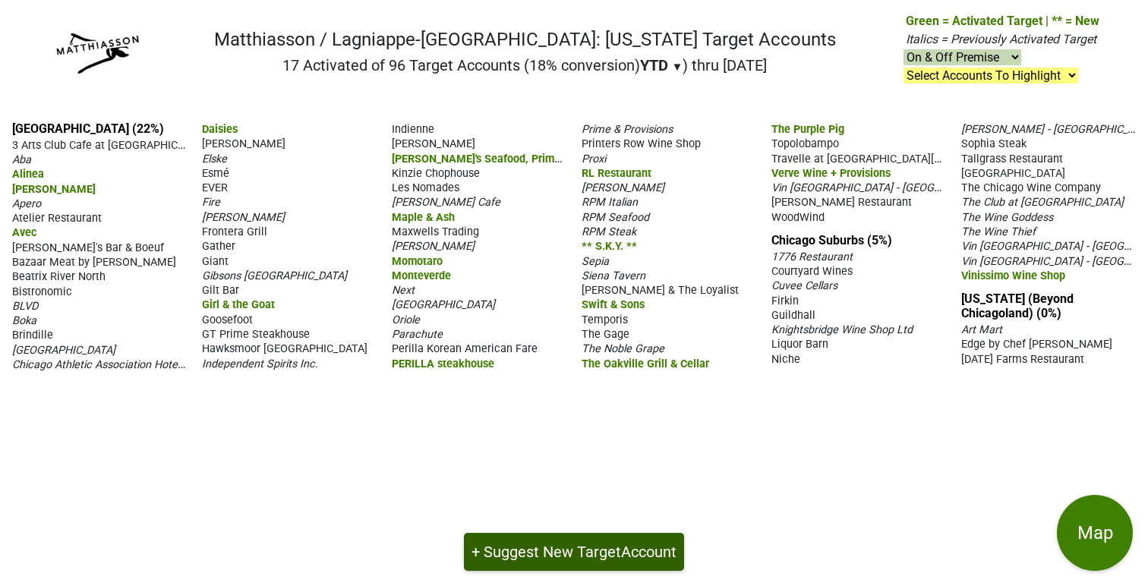
click at [546, 546] on button "+ Suggest New Target Account" at bounding box center [574, 552] width 220 height 38
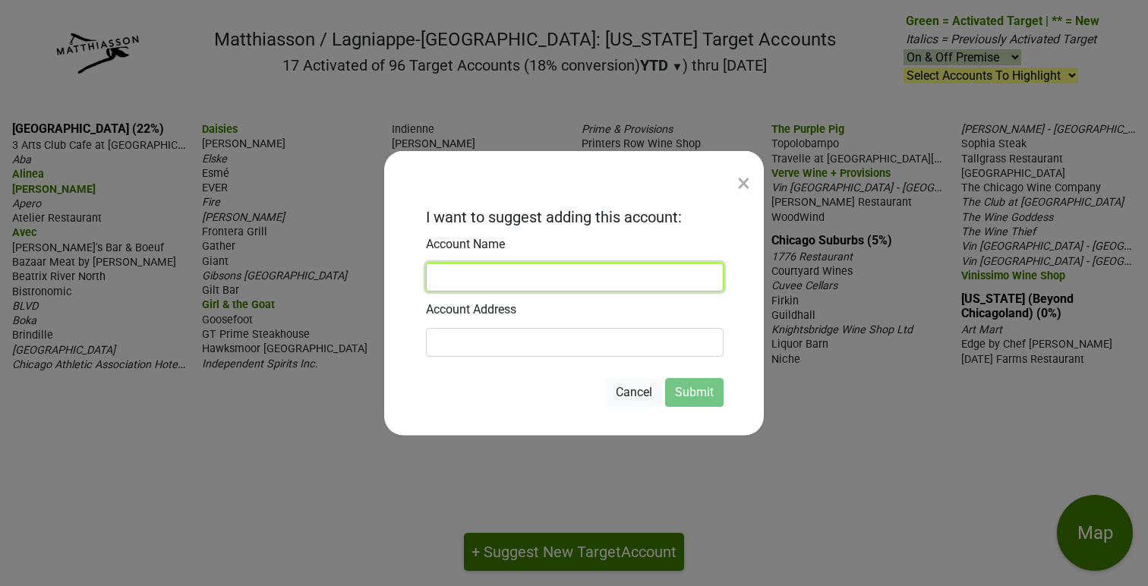
click at [468, 276] on input at bounding box center [575, 277] width 298 height 29
type input "[PERSON_NAME] Trading"
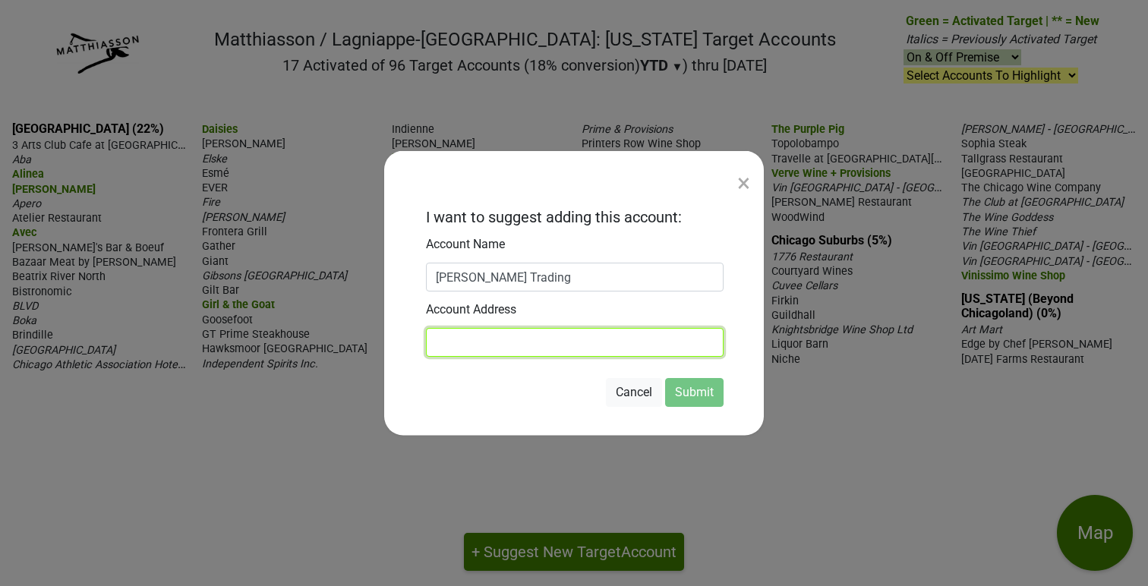
click at [453, 351] on input at bounding box center [575, 342] width 298 height 29
paste input "[STREET_ADDRESS][PERSON_NAME]"
type input "[STREET_ADDRESS][PERSON_NAME]"
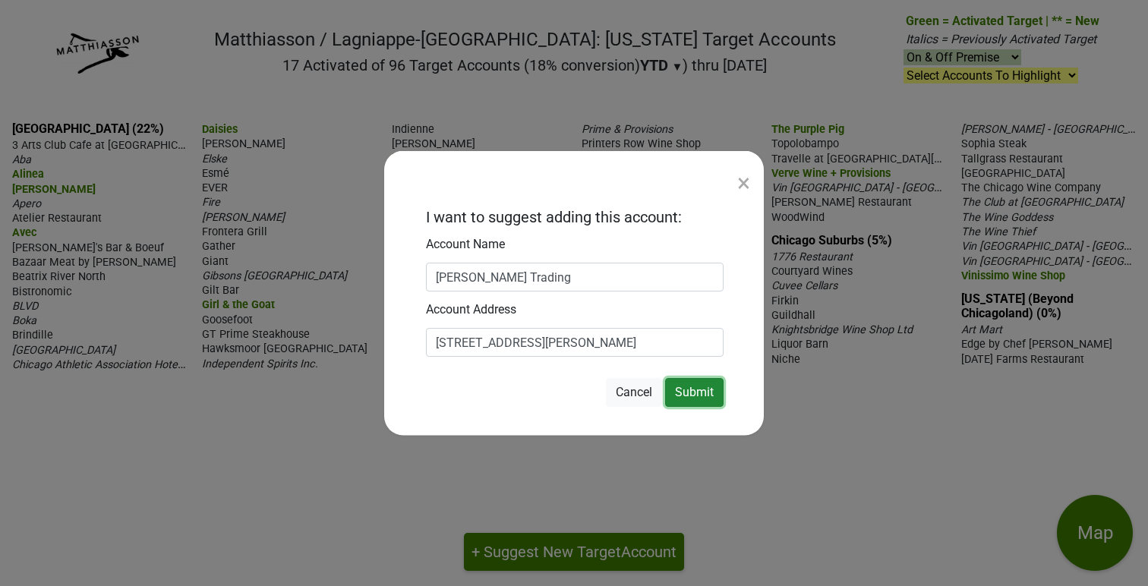
click at [702, 392] on button "Submit" at bounding box center [694, 392] width 58 height 29
